Goal: Information Seeking & Learning: Learn about a topic

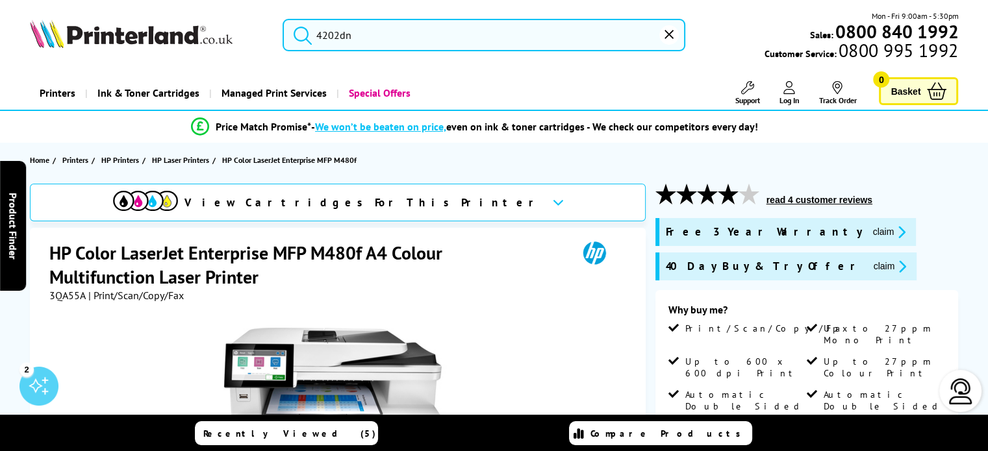
click at [385, 38] on input "4202dn" at bounding box center [484, 35] width 403 height 32
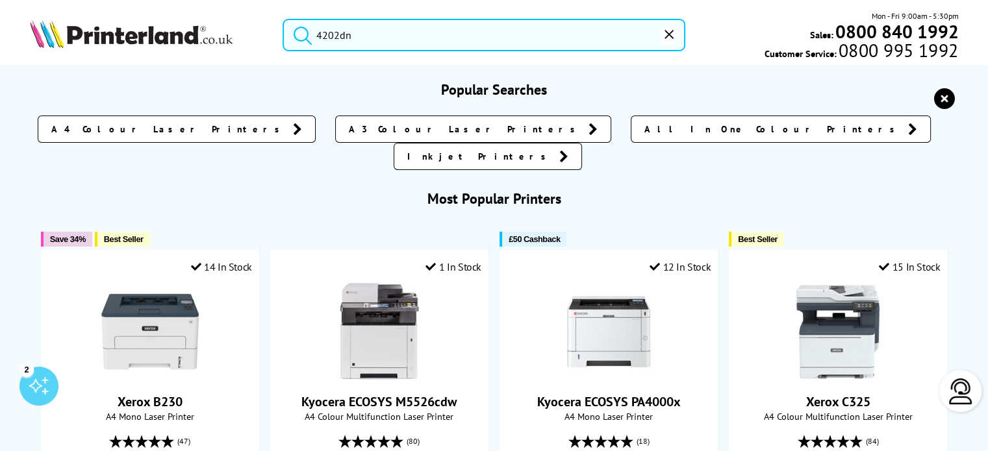
click at [283, 19] on button "submit" at bounding box center [299, 33] width 32 height 29
drag, startPoint x: 380, startPoint y: 28, endPoint x: 310, endPoint y: 38, distance: 70.9
click at [310, 38] on form "4202dn" at bounding box center [484, 35] width 403 height 32
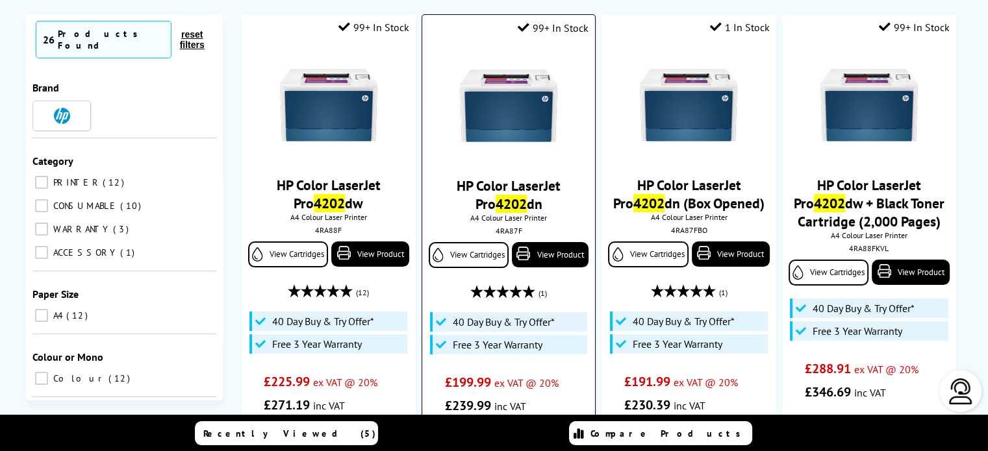
scroll to position [130, 0]
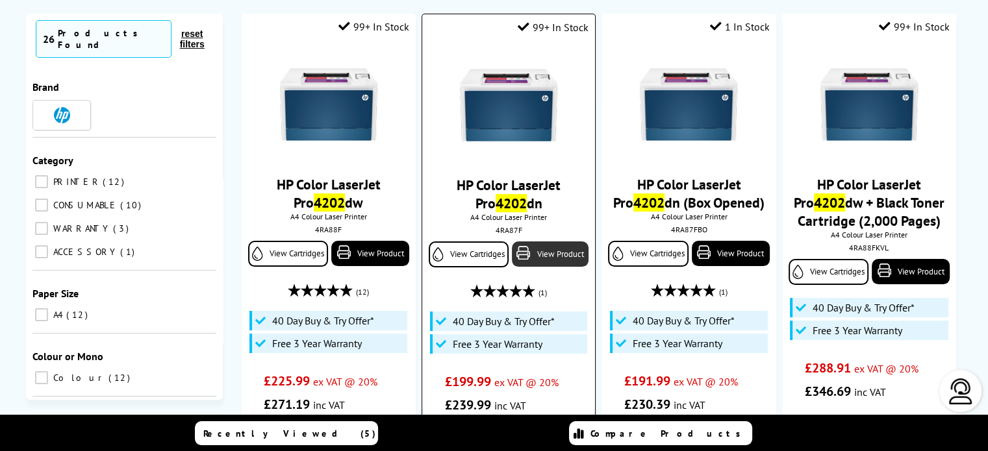
type input "4202"
click at [548, 259] on link "View Product" at bounding box center [550, 254] width 77 height 25
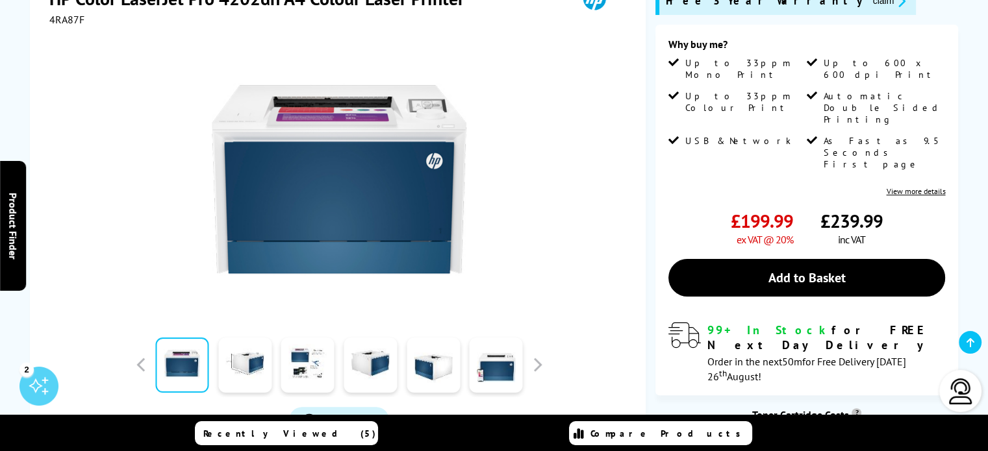
scroll to position [260, 0]
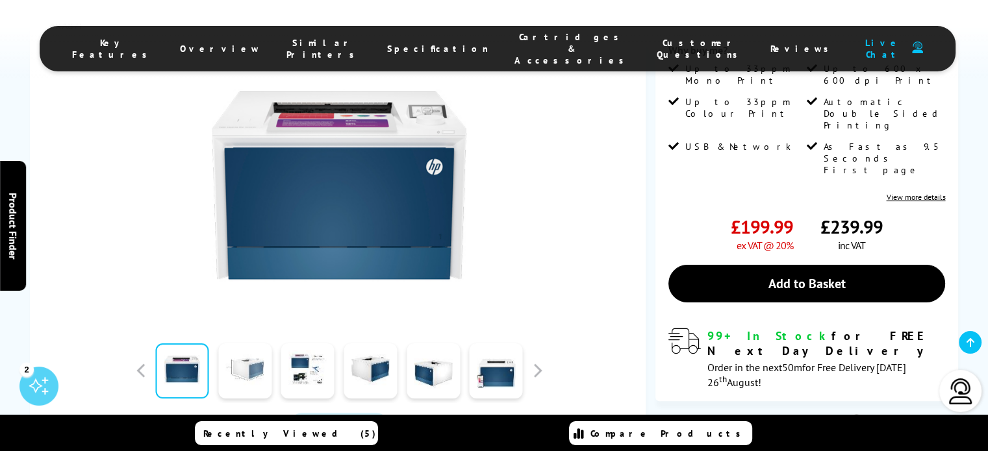
click at [252, 369] on link at bounding box center [244, 371] width 53 height 55
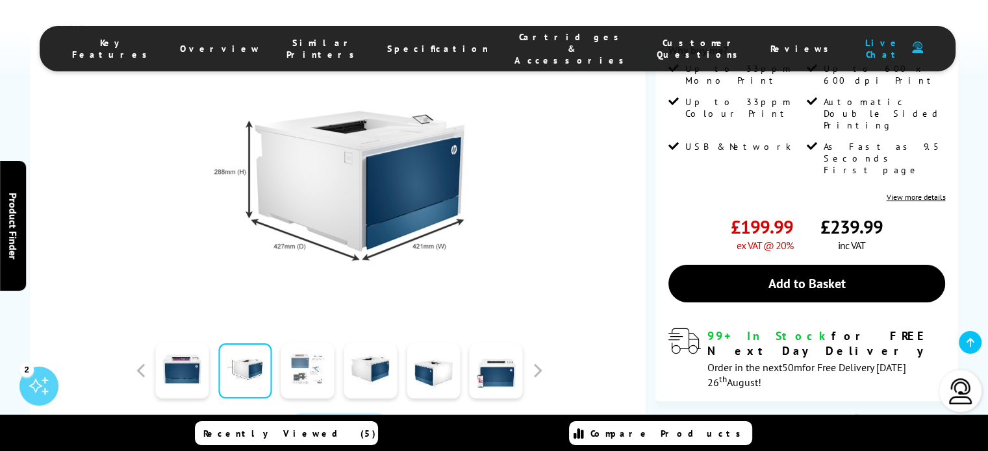
click at [294, 366] on link at bounding box center [307, 371] width 53 height 55
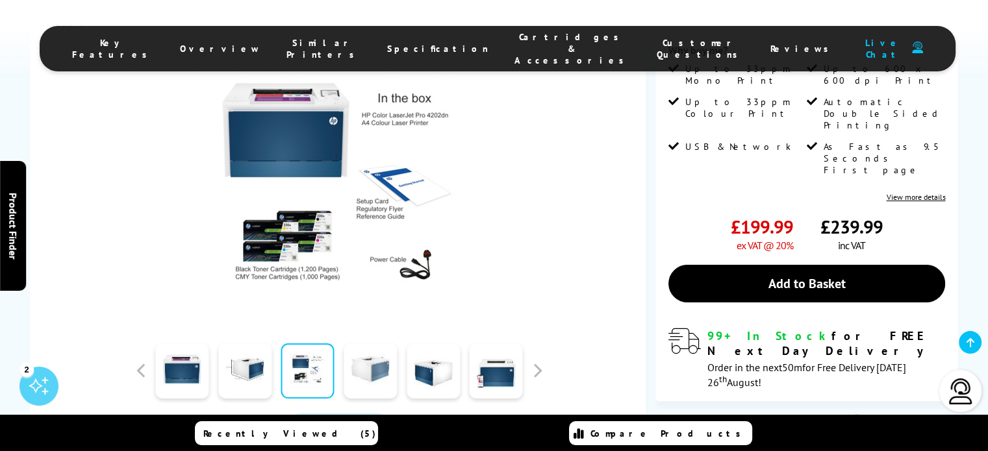
click at [348, 365] on link at bounding box center [370, 371] width 53 height 55
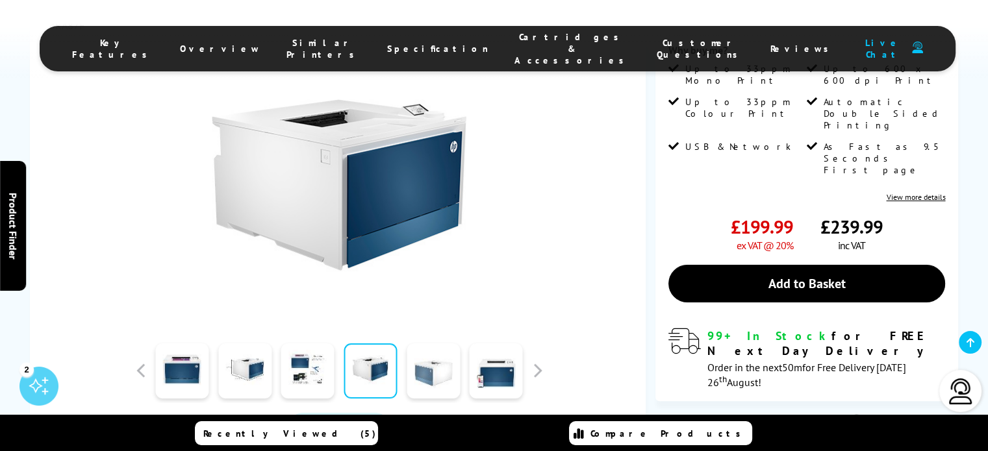
click at [435, 367] on link at bounding box center [433, 371] width 53 height 55
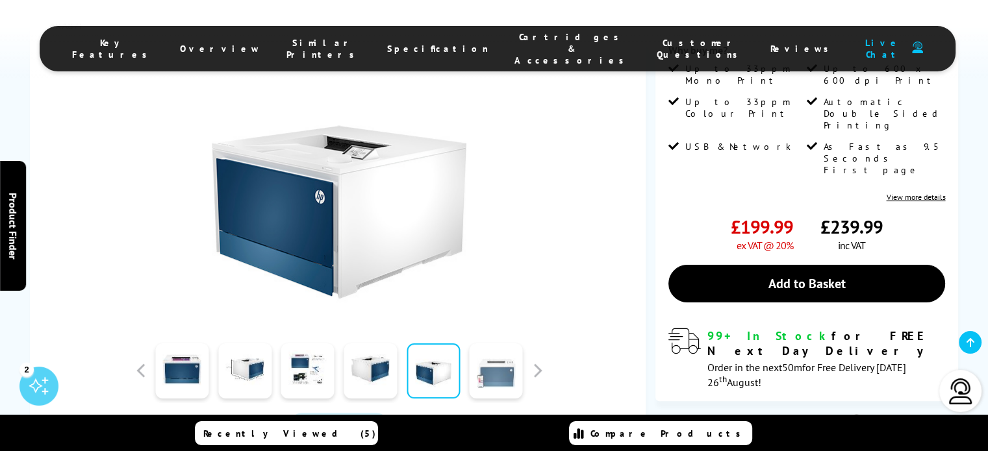
click at [499, 372] on link at bounding box center [496, 371] width 53 height 55
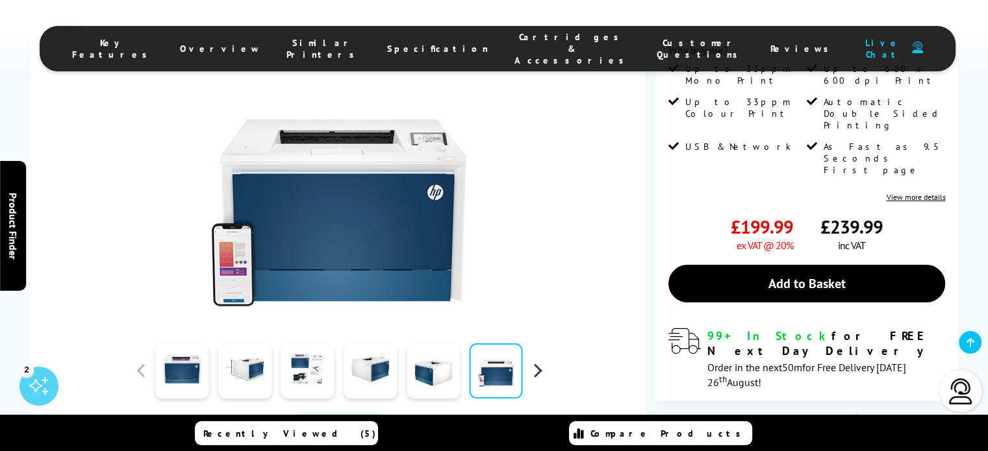
click at [539, 366] on button "button" at bounding box center [536, 370] width 19 height 19
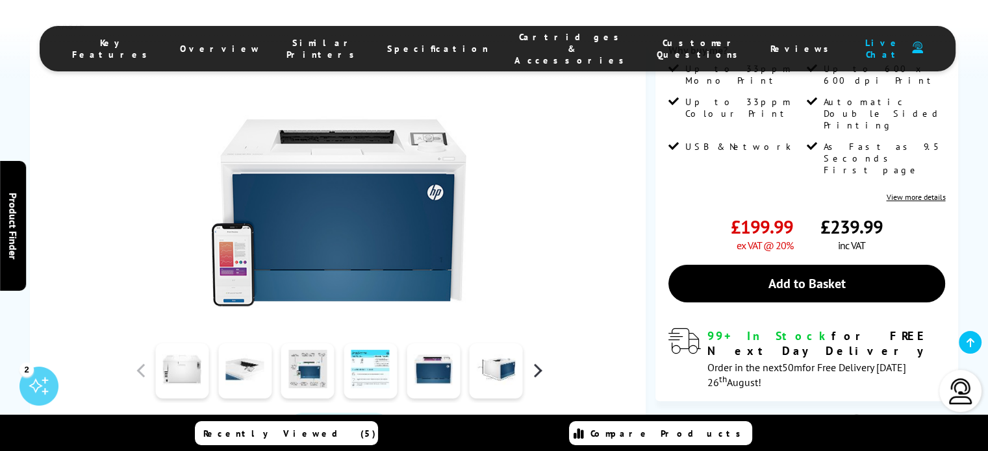
click at [539, 362] on button "button" at bounding box center [536, 370] width 19 height 19
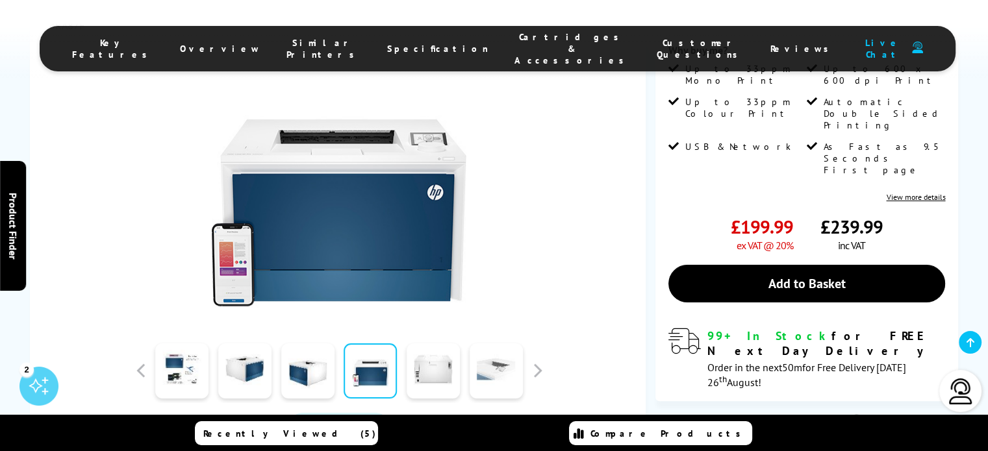
click at [507, 363] on link at bounding box center [496, 371] width 53 height 55
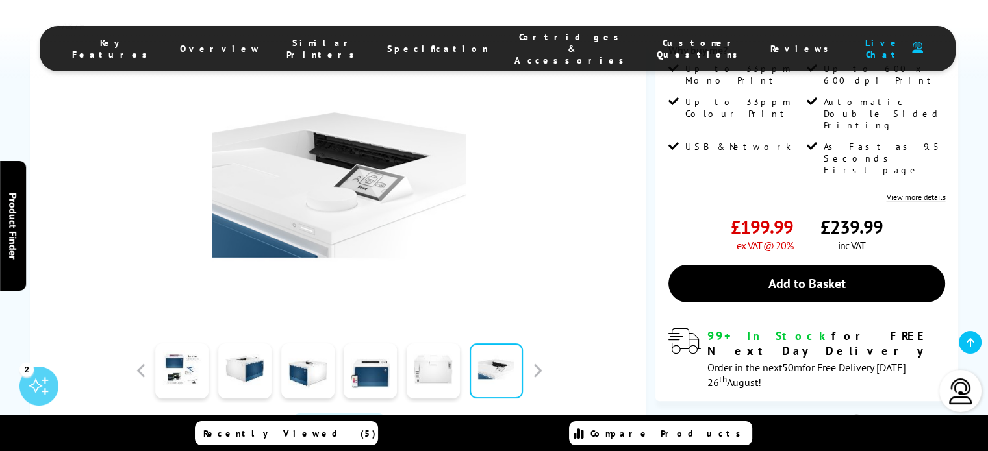
click at [447, 365] on link at bounding box center [433, 371] width 53 height 55
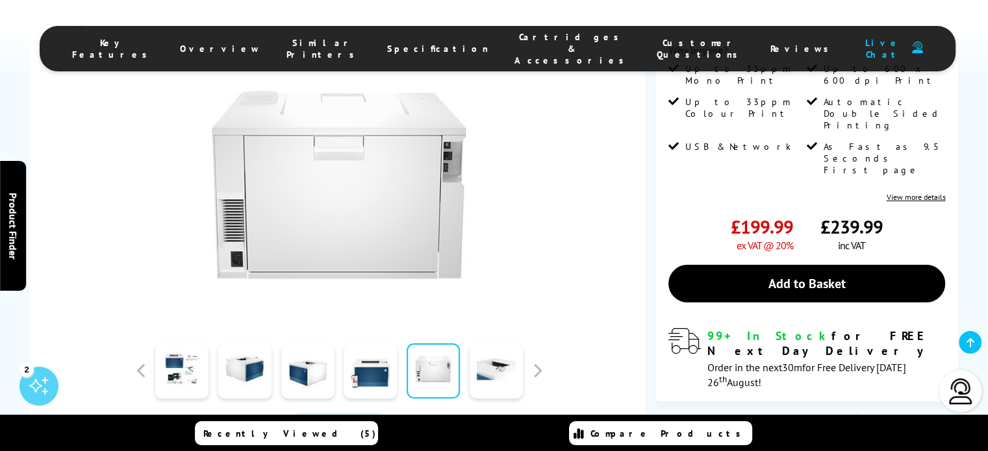
scroll to position [0, 0]
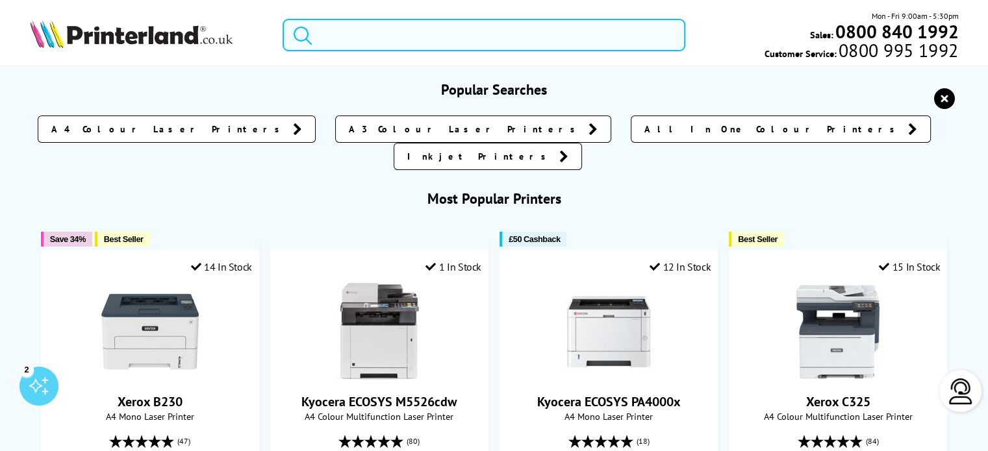
drag, startPoint x: 422, startPoint y: 36, endPoint x: 249, endPoint y: 31, distance: 173.5
click at [252, 31] on div "Mon - Fri 9:00am - 5:30pm Sales: 0800 840 1992 Customer Service: 0800 995 1992" at bounding box center [494, 38] width 988 height 57
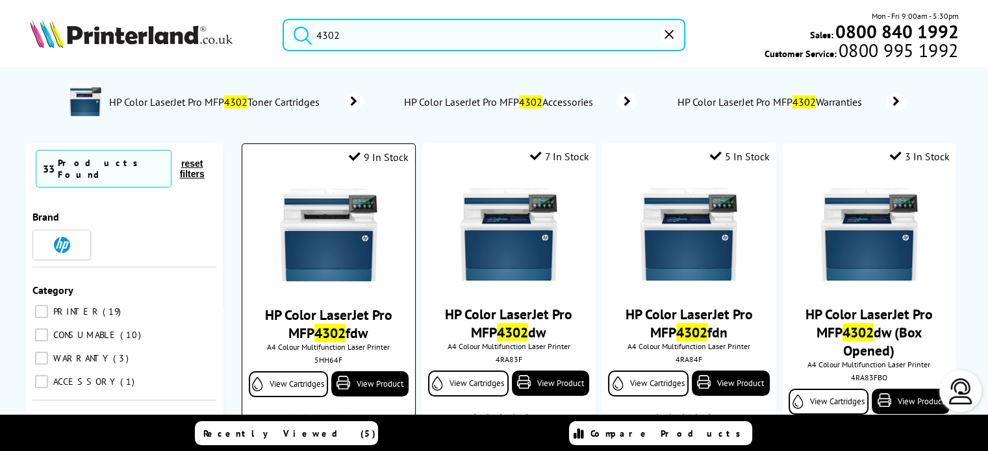
type input "4302"
click at [353, 264] on img at bounding box center [328, 234] width 97 height 97
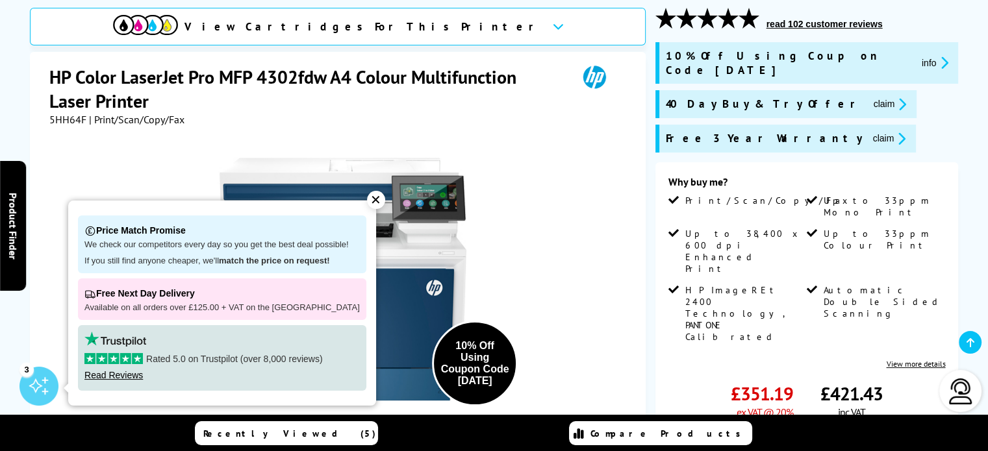
scroll to position [195, 0]
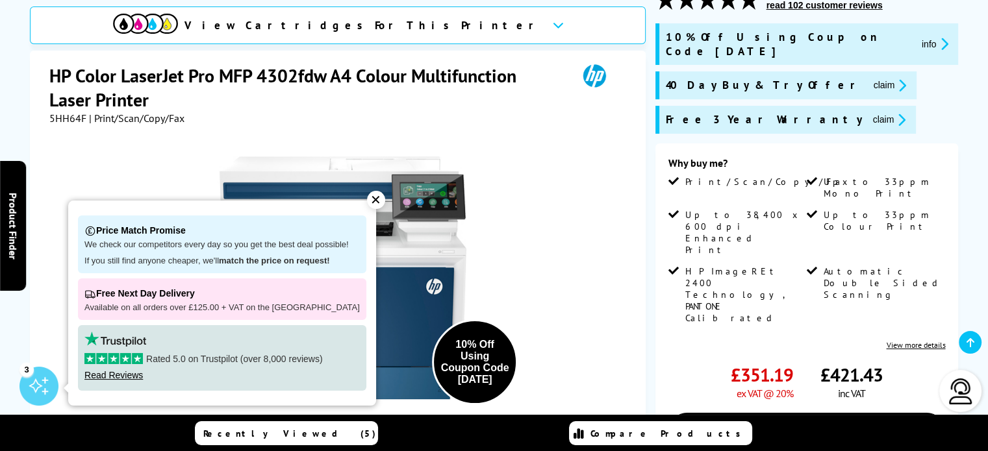
click at [367, 197] on div "✕" at bounding box center [376, 200] width 18 height 18
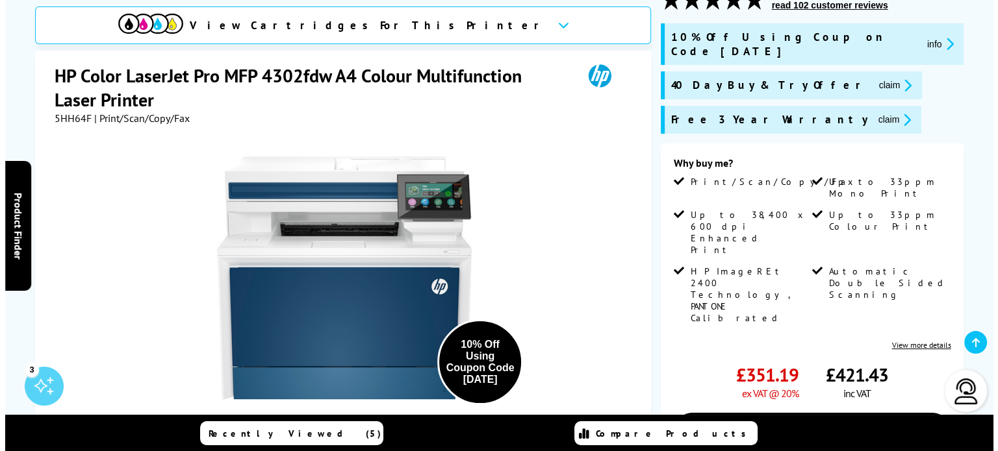
scroll to position [260, 0]
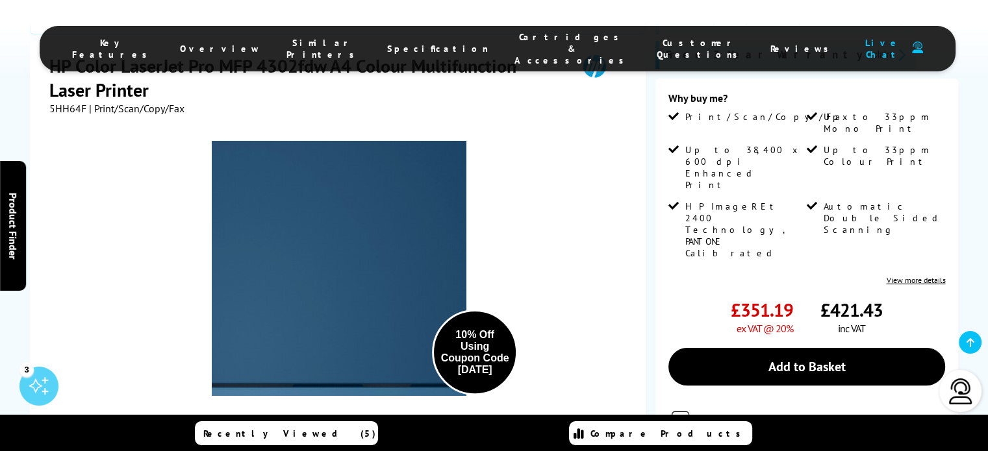
click at [364, 252] on img at bounding box center [339, 268] width 255 height 255
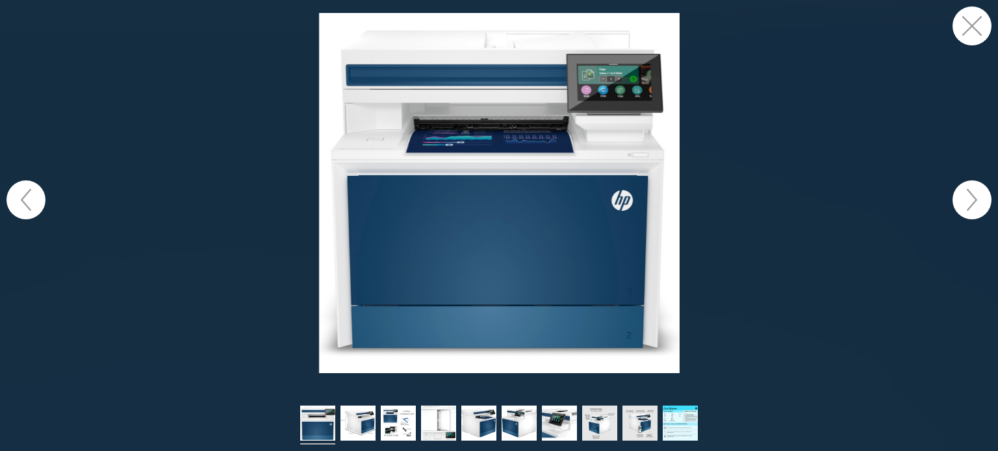
click at [964, 202] on button "button" at bounding box center [971, 200] width 39 height 39
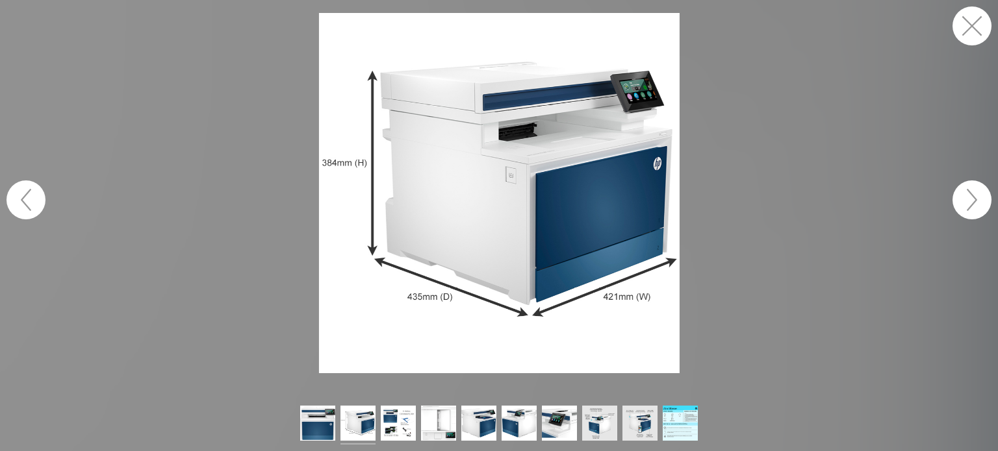
click at [965, 202] on button "button" at bounding box center [971, 200] width 39 height 39
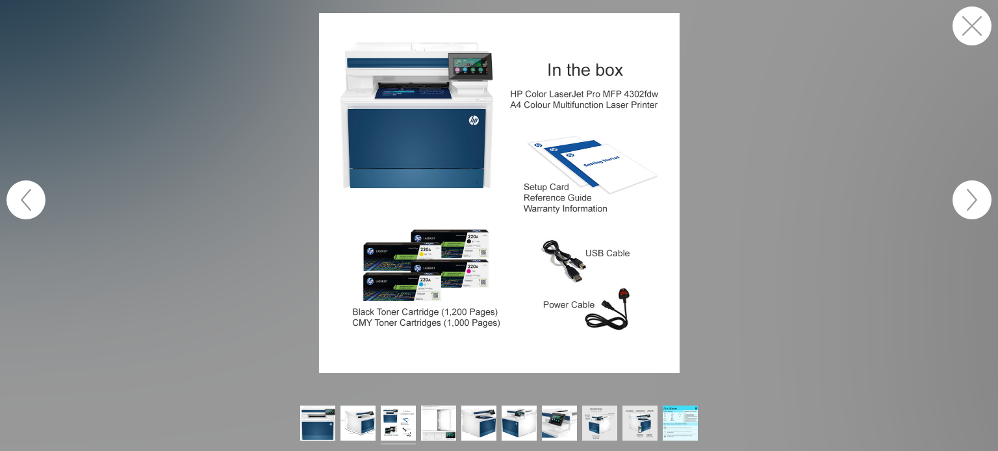
click at [965, 202] on button "button" at bounding box center [971, 200] width 39 height 39
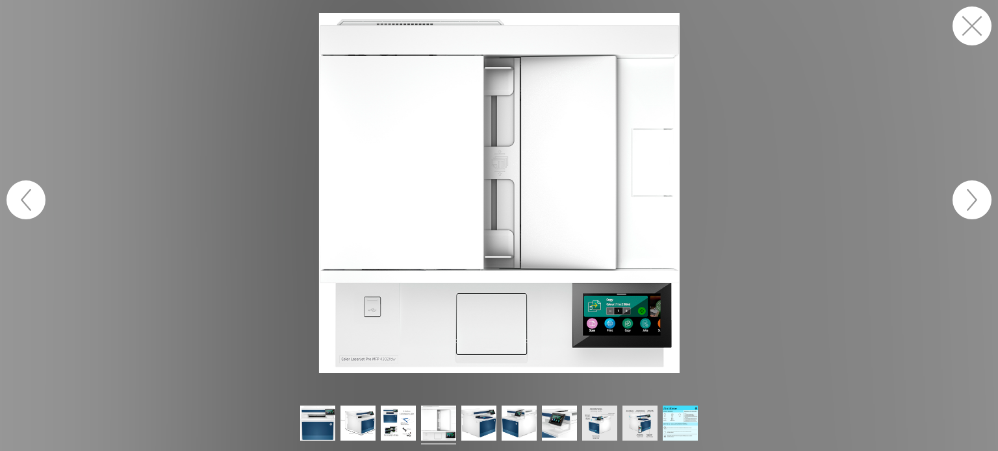
click at [965, 202] on button "button" at bounding box center [971, 200] width 39 height 39
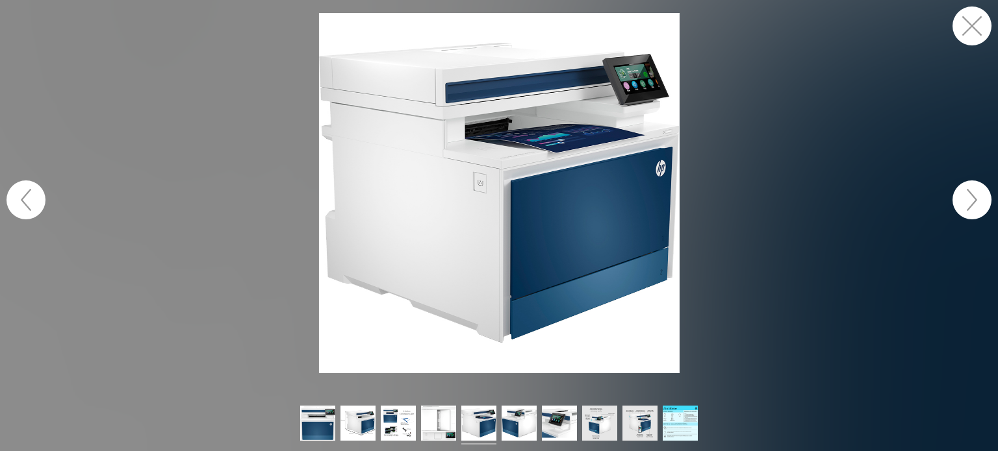
click at [972, 202] on button "button" at bounding box center [971, 200] width 39 height 39
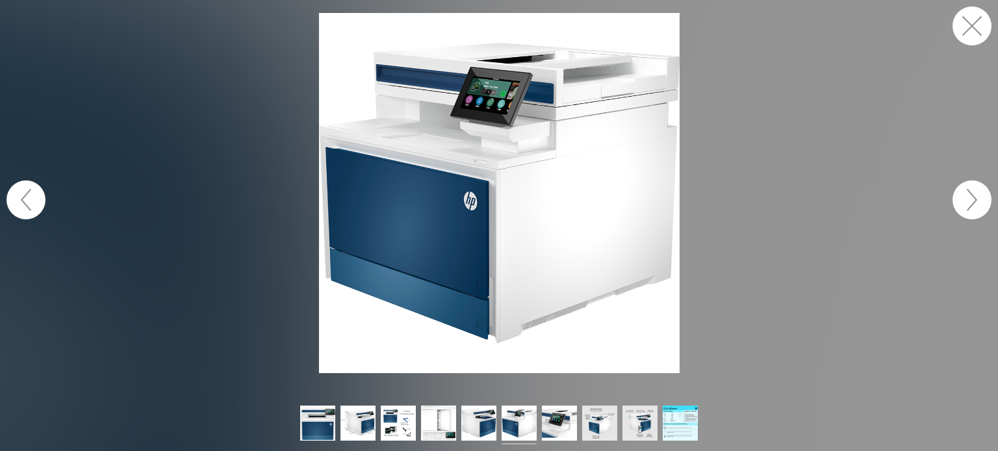
click at [972, 202] on button "button" at bounding box center [971, 200] width 39 height 39
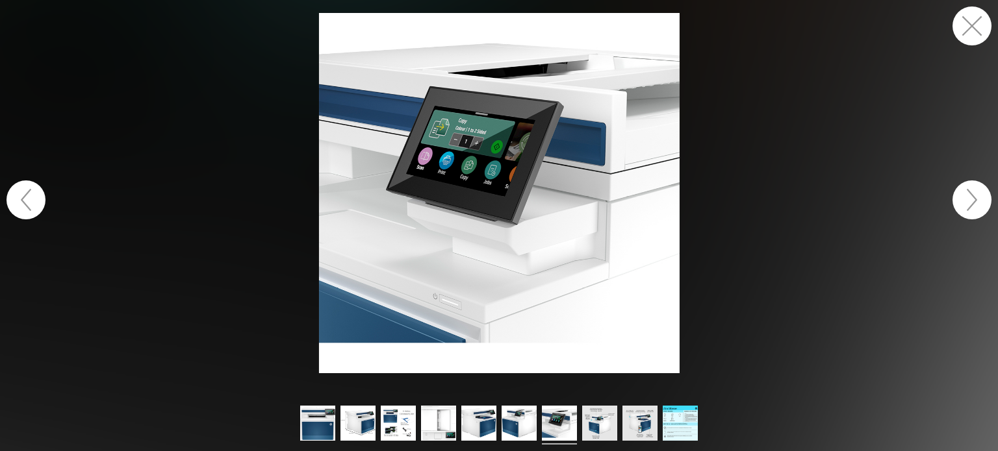
click at [972, 202] on button "button" at bounding box center [971, 200] width 39 height 39
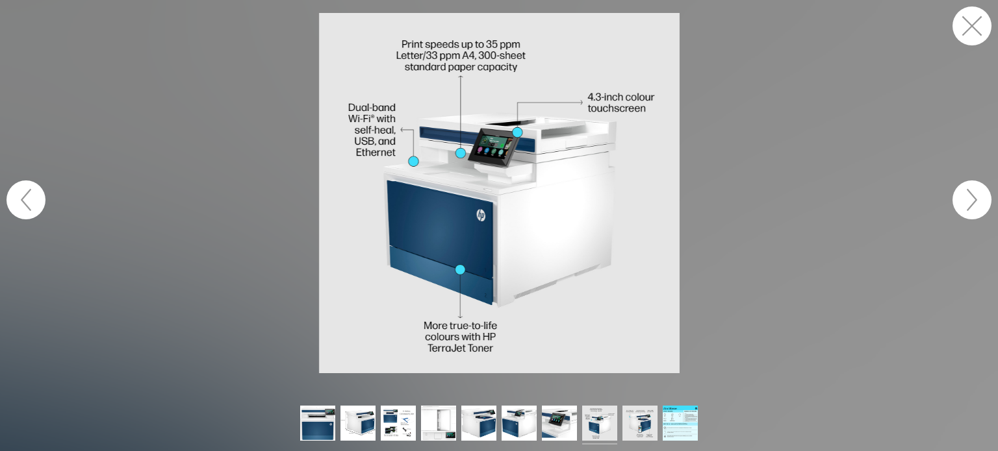
click at [972, 202] on button "button" at bounding box center [971, 200] width 39 height 39
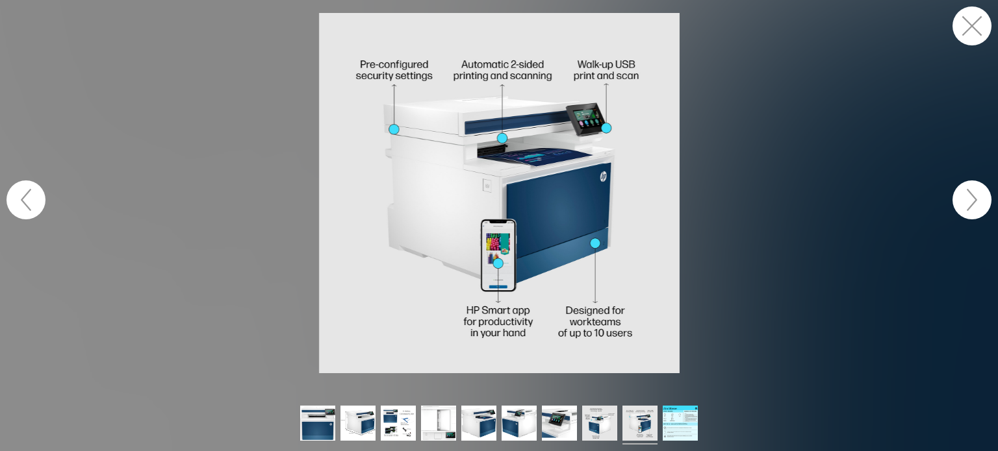
click at [972, 202] on button "button" at bounding box center [971, 200] width 39 height 39
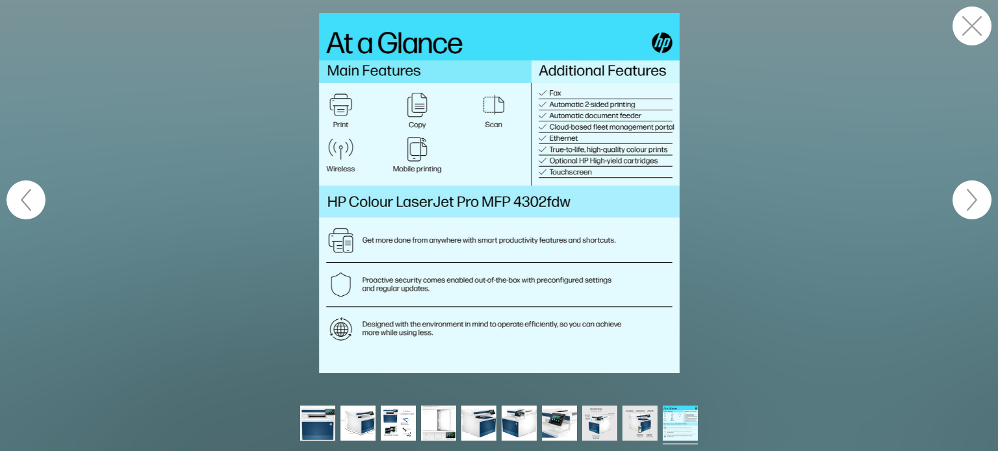
click at [972, 202] on button "button" at bounding box center [971, 200] width 39 height 39
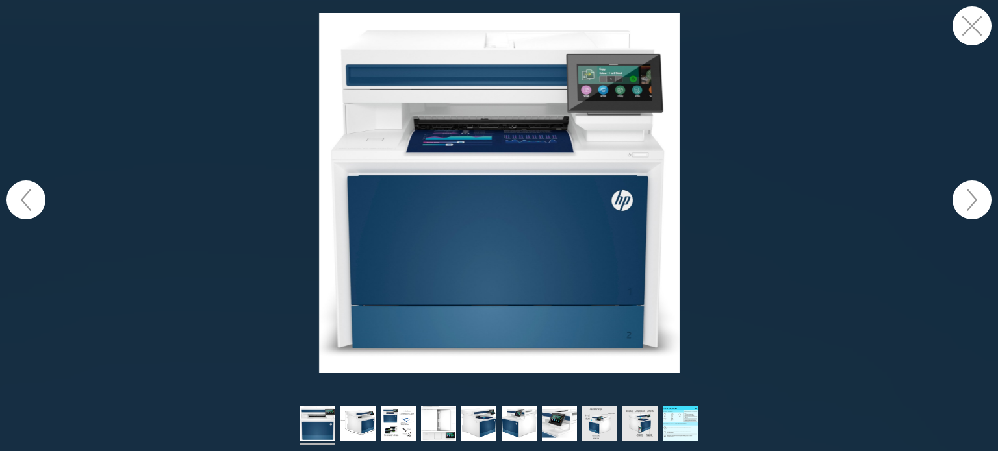
click at [967, 198] on button "button" at bounding box center [971, 200] width 39 height 39
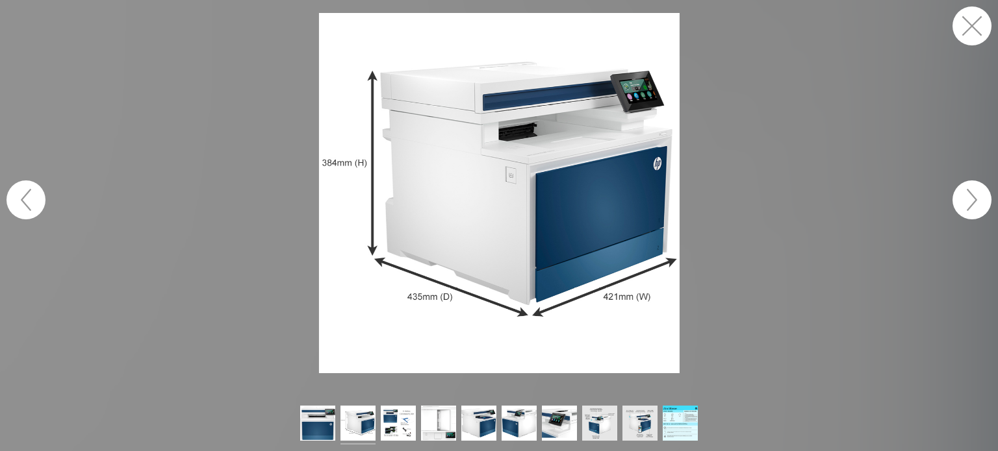
click at [967, 198] on button "button" at bounding box center [971, 200] width 39 height 39
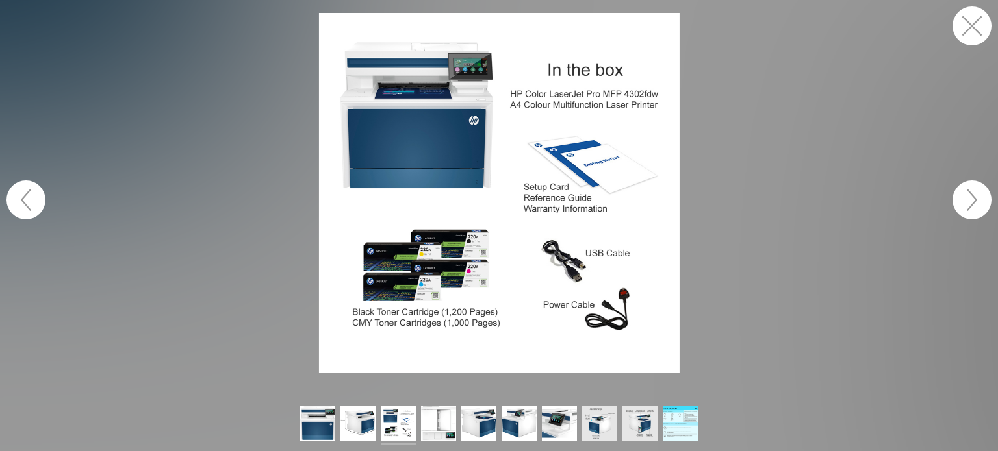
click at [967, 198] on button "button" at bounding box center [971, 200] width 39 height 39
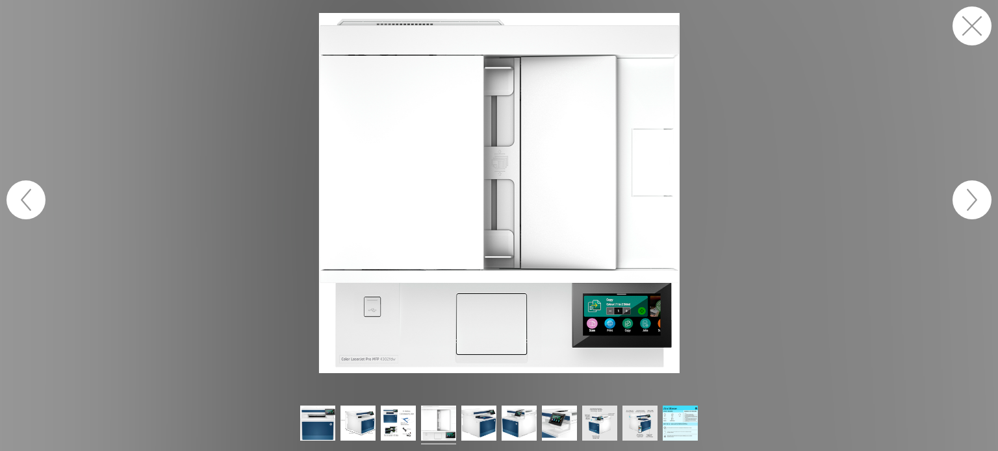
click at [967, 198] on button "button" at bounding box center [971, 200] width 39 height 39
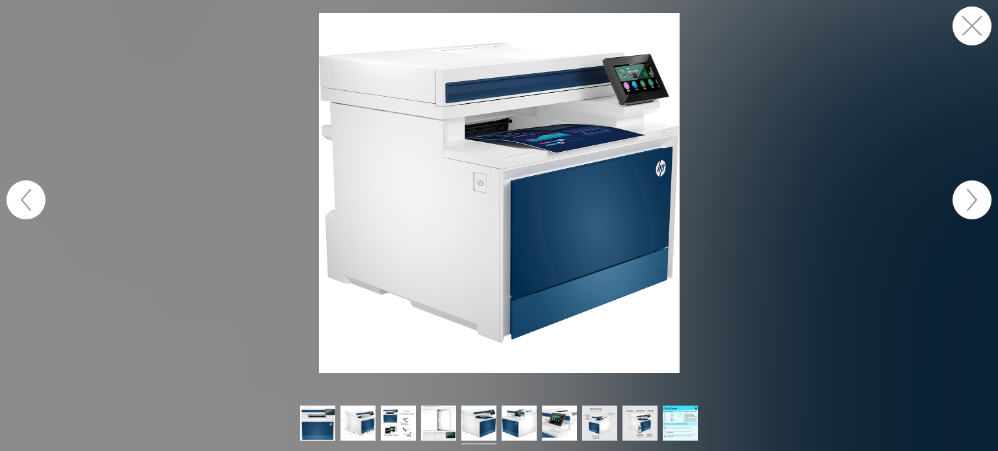
click at [967, 198] on button "button" at bounding box center [971, 200] width 39 height 39
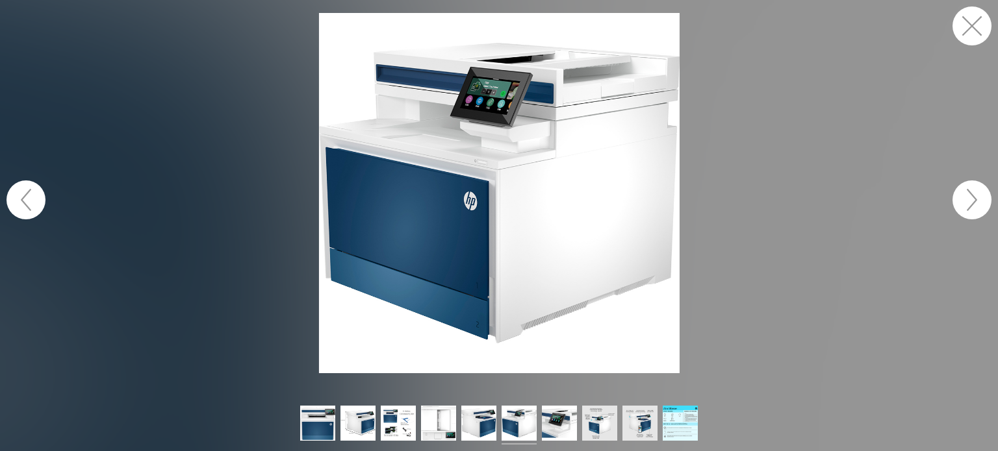
click at [967, 198] on button "button" at bounding box center [971, 200] width 39 height 39
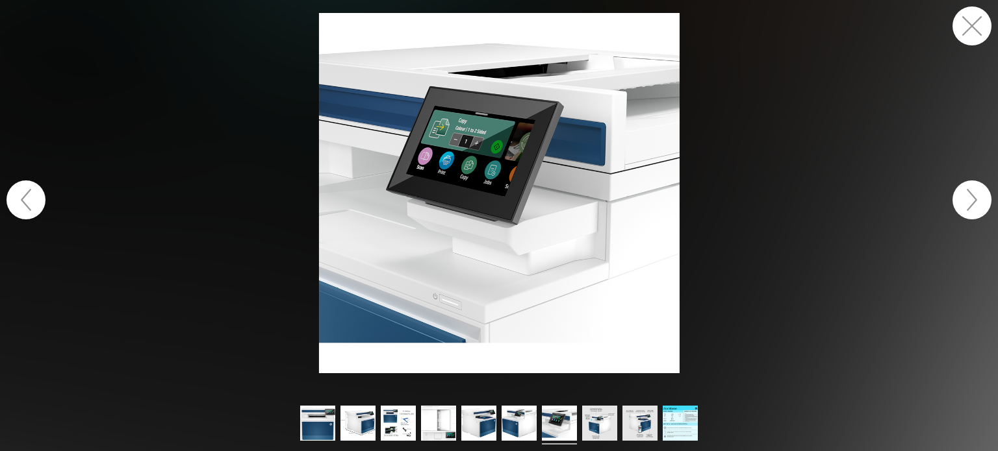
click at [967, 198] on button "button" at bounding box center [971, 200] width 39 height 39
